Goal: Task Accomplishment & Management: Complete application form

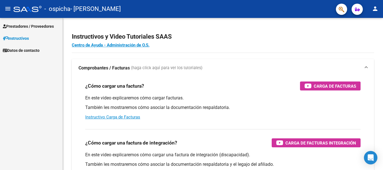
click at [52, 27] on span "Prestadores / Proveedores" at bounding box center [28, 26] width 51 height 6
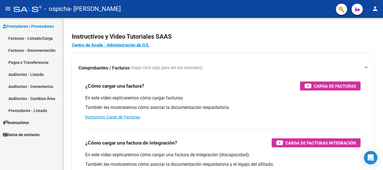
click at [44, 33] on link "Facturas - Listado/Carga" at bounding box center [31, 38] width 63 height 12
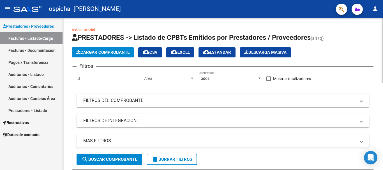
click at [315, 55] on div "Cargar Comprobante cloud_download CSV cloud_download EXCEL cloud_download Estan…" at bounding box center [223, 52] width 302 height 10
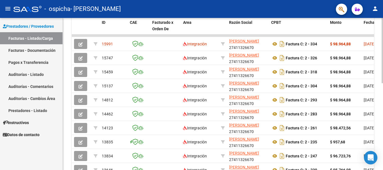
scroll to position [157, 0]
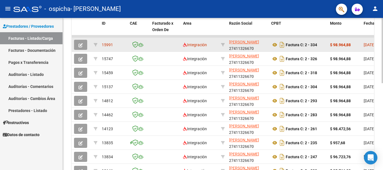
click at [82, 43] on icon "button" at bounding box center [81, 45] width 4 height 4
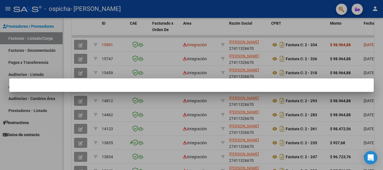
click at [126, 50] on div at bounding box center [191, 85] width 383 height 170
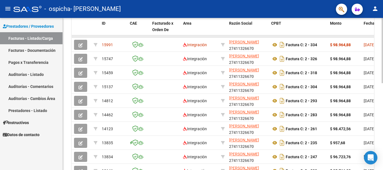
drag, startPoint x: 303, startPoint y: 36, endPoint x: 325, endPoint y: 36, distance: 22.7
click at [325, 36] on datatable-body-cell at bounding box center [298, 36] width 59 height 2
drag, startPoint x: 326, startPoint y: 37, endPoint x: 331, endPoint y: 36, distance: 5.7
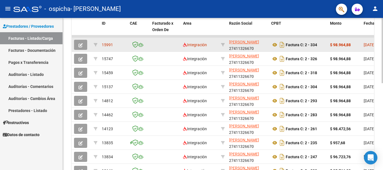
drag, startPoint x: 328, startPoint y: 36, endPoint x: 354, endPoint y: 44, distance: 27.1
click at [354, 44] on datatable-scroller "15991 Integración [PERSON_NAME] 27411326670 Factura C: 2 - 334 $ 98.964,88 [DAT…" at bounding box center [223, 106] width 302 height 143
click at [82, 43] on icon "button" at bounding box center [81, 45] width 4 height 4
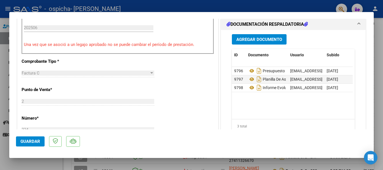
scroll to position [166, 0]
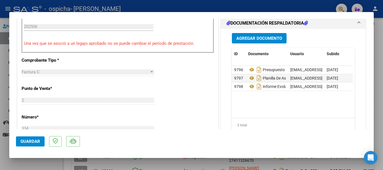
click at [0, 50] on div at bounding box center [191, 85] width 383 height 170
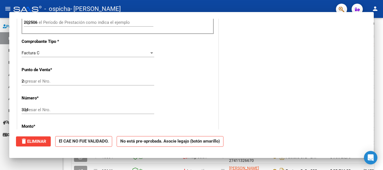
type input "$ 0,00"
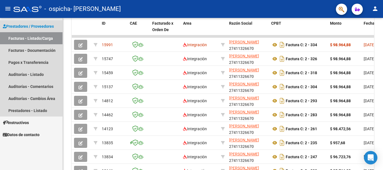
click at [45, 42] on link "Facturas - Listado/Carga" at bounding box center [31, 38] width 63 height 12
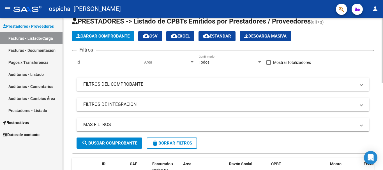
scroll to position [13, 0]
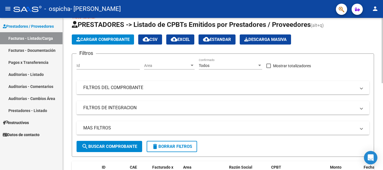
click at [383, 35] on div at bounding box center [382, 56] width 1 height 65
click at [128, 40] on span "Cargar Comprobante" at bounding box center [102, 39] width 53 height 5
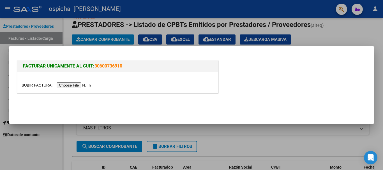
click at [85, 86] on input "file" at bounding box center [57, 85] width 71 height 6
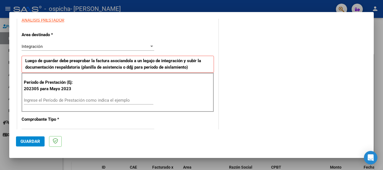
scroll to position [116, 0]
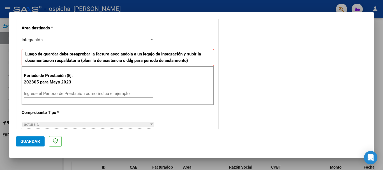
click at [103, 95] on input "Ingrese el Período de Prestación como indica el ejemplo" at bounding box center [89, 93] width 130 height 5
type input "202507"
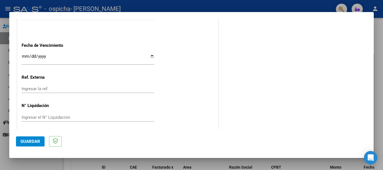
scroll to position [372, 0]
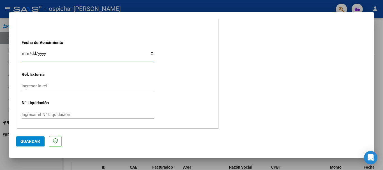
click at [73, 56] on input "Ingresar la fecha" at bounding box center [88, 55] width 133 height 9
click at [151, 53] on input "Ingresar la fecha" at bounding box center [88, 55] width 133 height 9
type input "[DATE]"
click at [24, 137] on button "Guardar" at bounding box center [30, 142] width 29 height 10
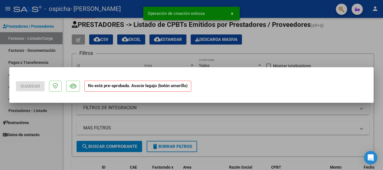
scroll to position [0, 0]
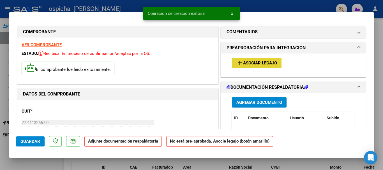
click at [258, 66] on button "add Asociar Legajo" at bounding box center [257, 63] width 50 height 10
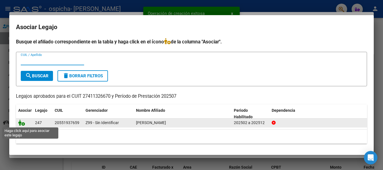
click at [24, 124] on icon at bounding box center [21, 123] width 7 height 6
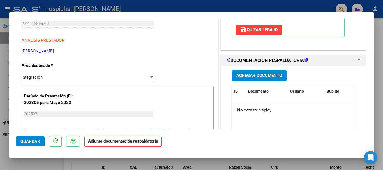
scroll to position [156, 0]
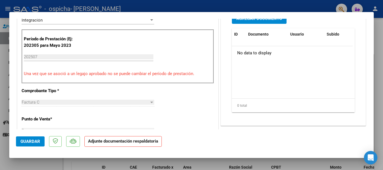
click at [268, 22] on button "Agregar Documento" at bounding box center [259, 18] width 55 height 10
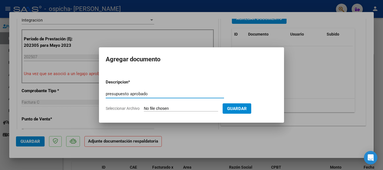
type input "presupuesto aprobado"
click at [192, 109] on input "Seleccionar Archivo" at bounding box center [181, 108] width 74 height 5
type input "C:\fakepath\[PERSON_NAME] PSICOLOGIA- [PERSON_NAME] FEB A [DATE] (1).pdf"
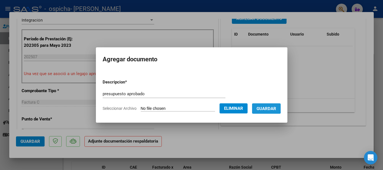
click at [266, 108] on span "Guardar" at bounding box center [267, 108] width 20 height 5
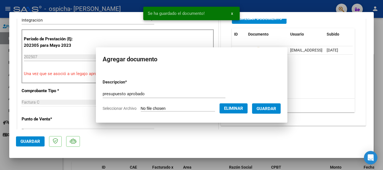
scroll to position [151, 0]
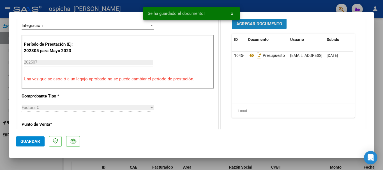
click at [260, 23] on span "Agregar Documento" at bounding box center [259, 24] width 46 height 5
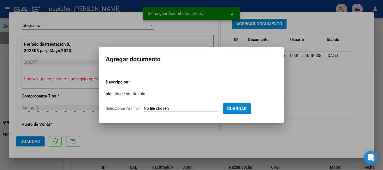
type input "planilla de asistencia"
click at [169, 109] on input "Seleccionar Archivo" at bounding box center [181, 108] width 74 height 5
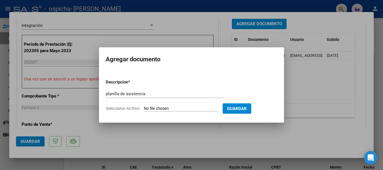
type input "C:\fakepath\Planilla julio (3).pdf"
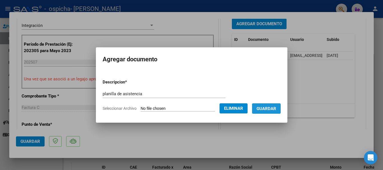
click at [276, 111] on span "Guardar" at bounding box center [267, 108] width 20 height 5
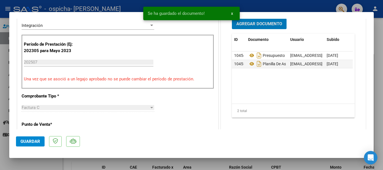
click at [37, 141] on span "Guardar" at bounding box center [30, 141] width 20 height 5
